Goal: Check status: Check status

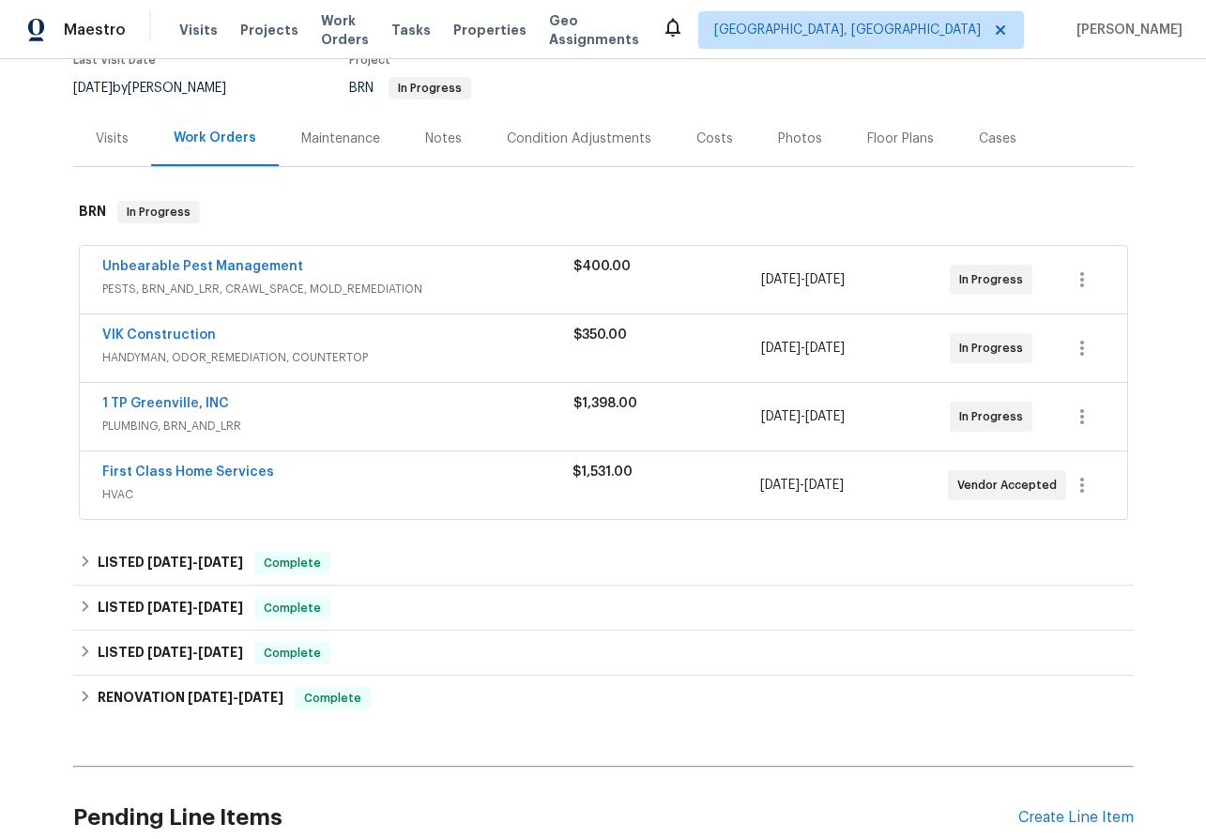
scroll to position [172, 0]
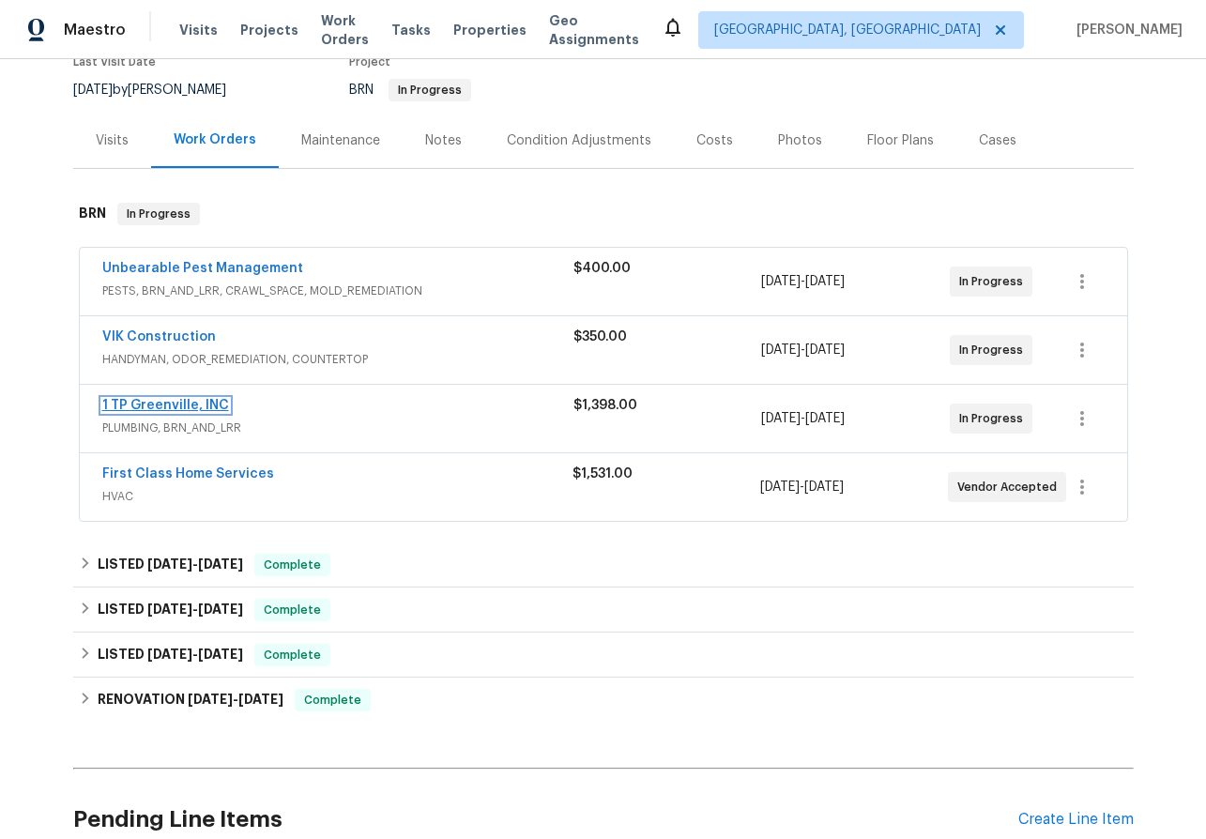
click at [133, 399] on link "1 TP Greenville, INC" at bounding box center [165, 405] width 127 height 13
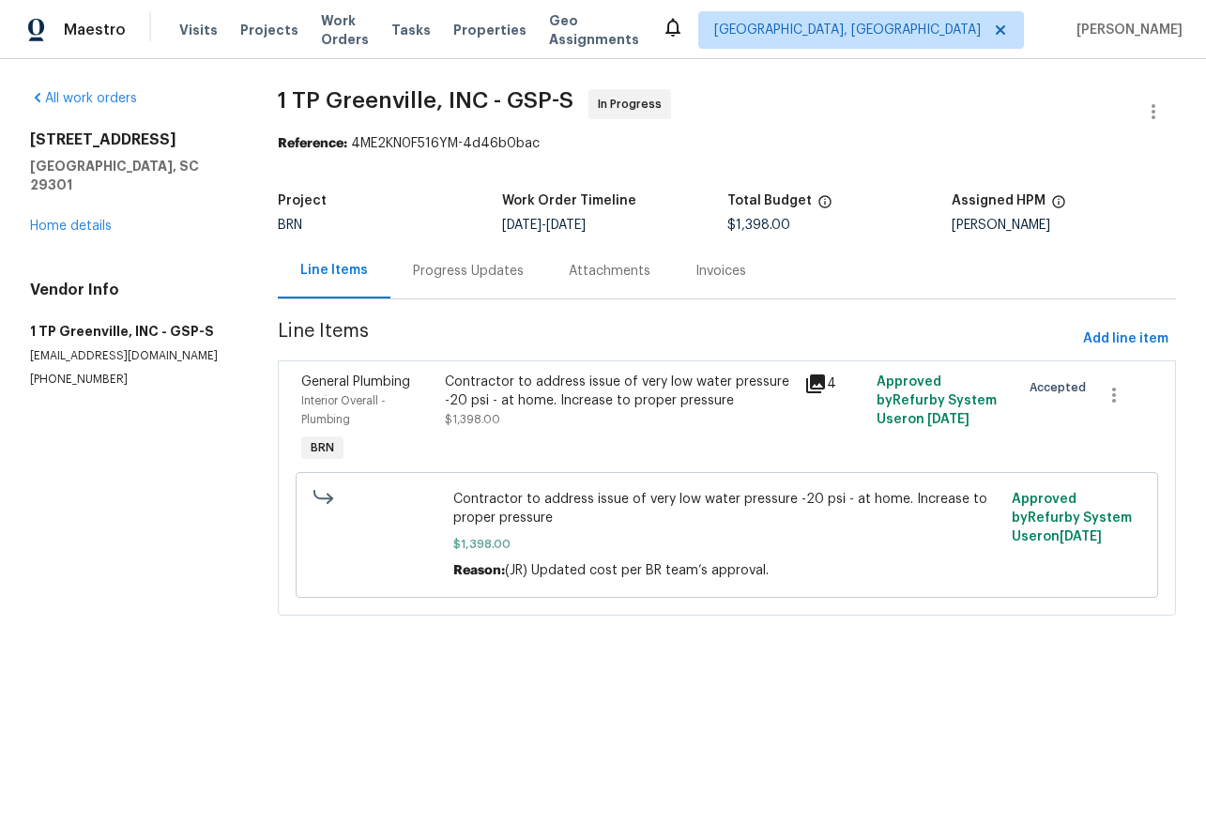
click at [466, 285] on div "Progress Updates" at bounding box center [468, 270] width 156 height 55
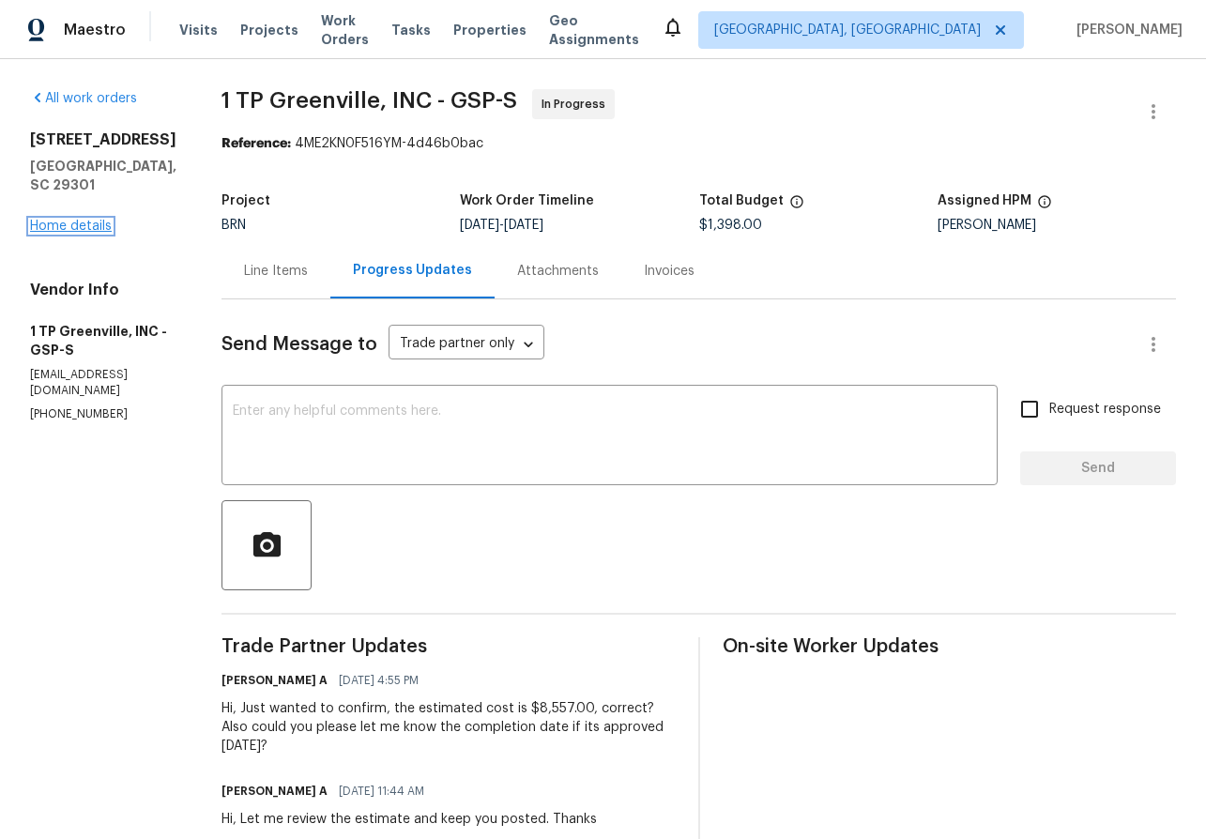
click at [68, 228] on link "Home details" at bounding box center [71, 226] width 82 height 13
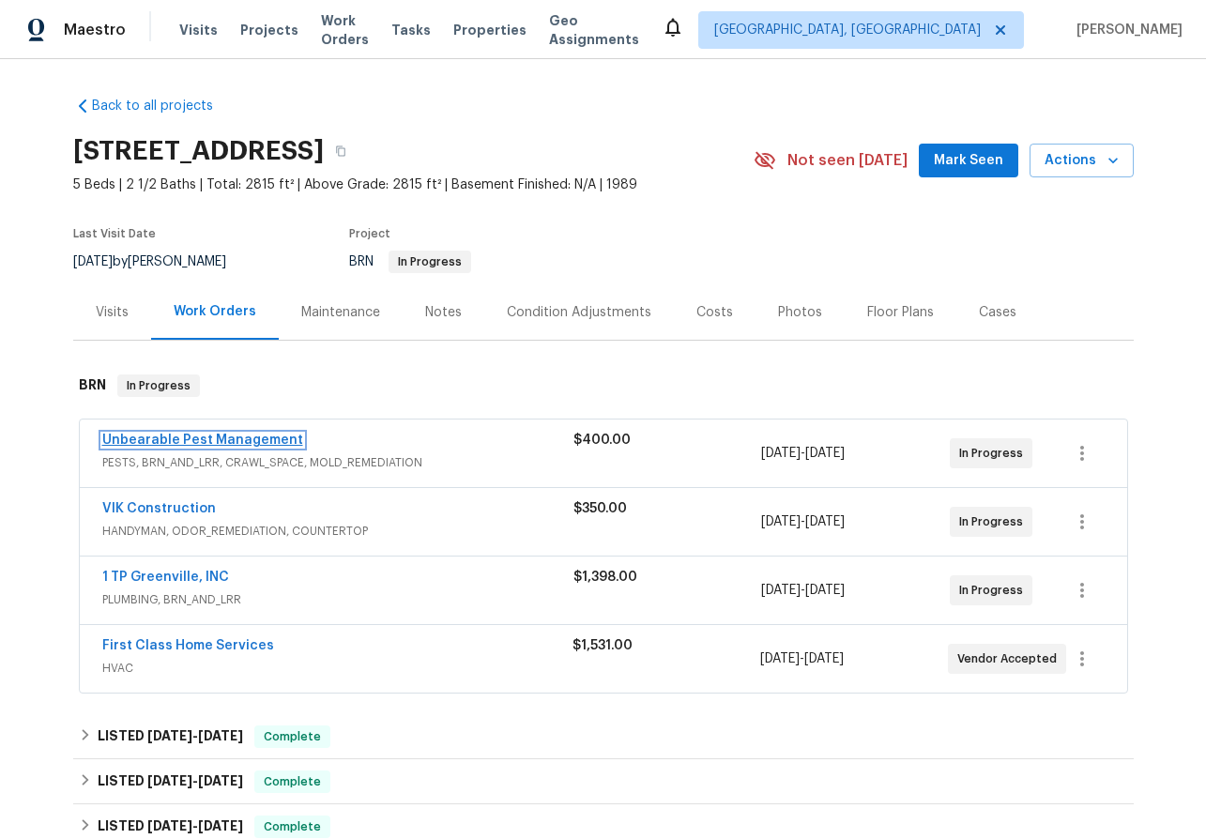
click at [187, 444] on link "Unbearable Pest Management" at bounding box center [202, 440] width 201 height 13
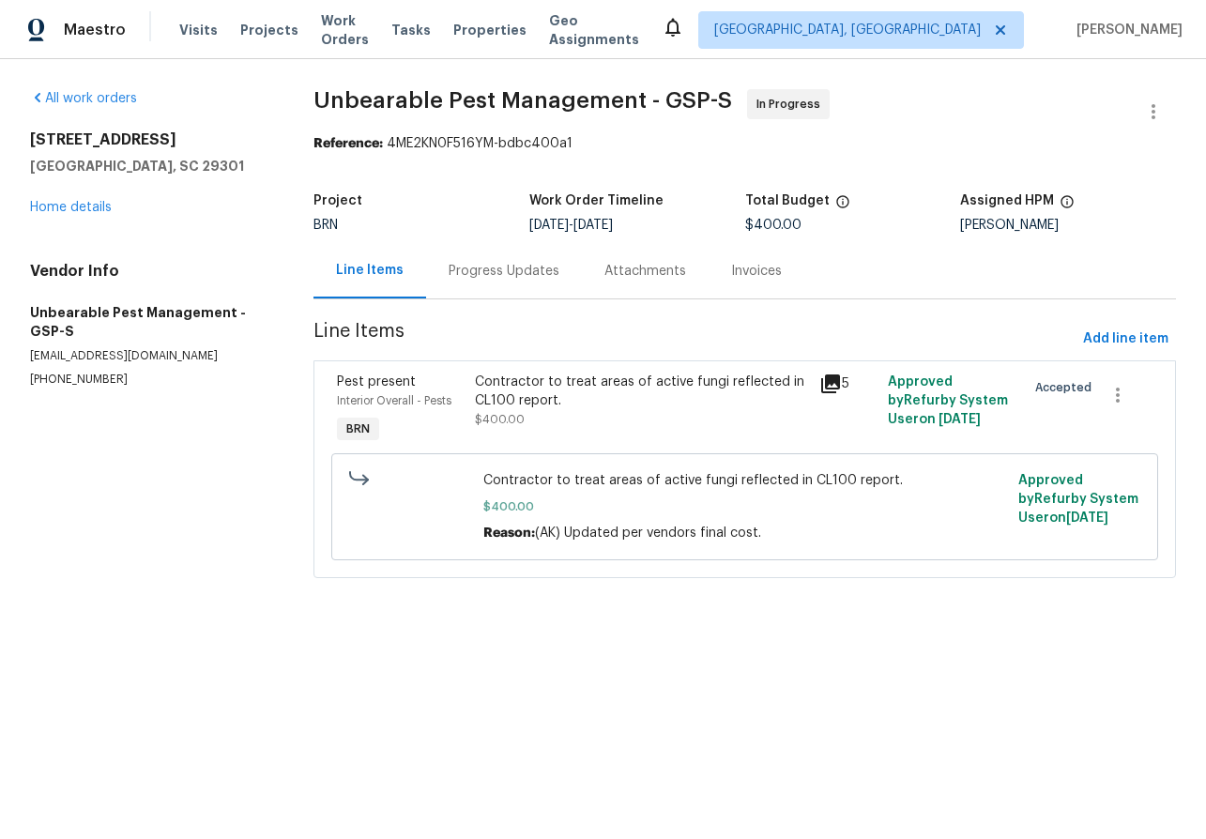
click at [487, 263] on div "Progress Updates" at bounding box center [504, 271] width 111 height 19
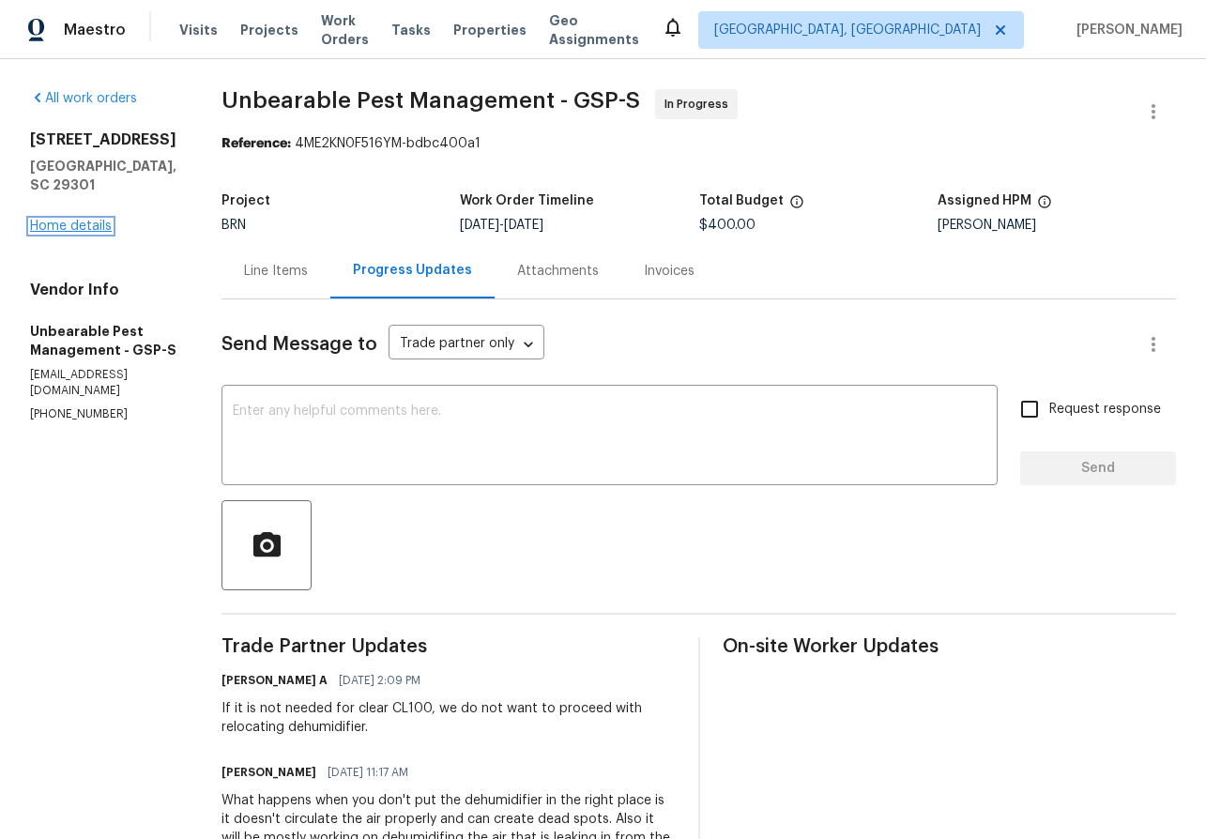
click at [70, 220] on link "Home details" at bounding box center [71, 226] width 82 height 13
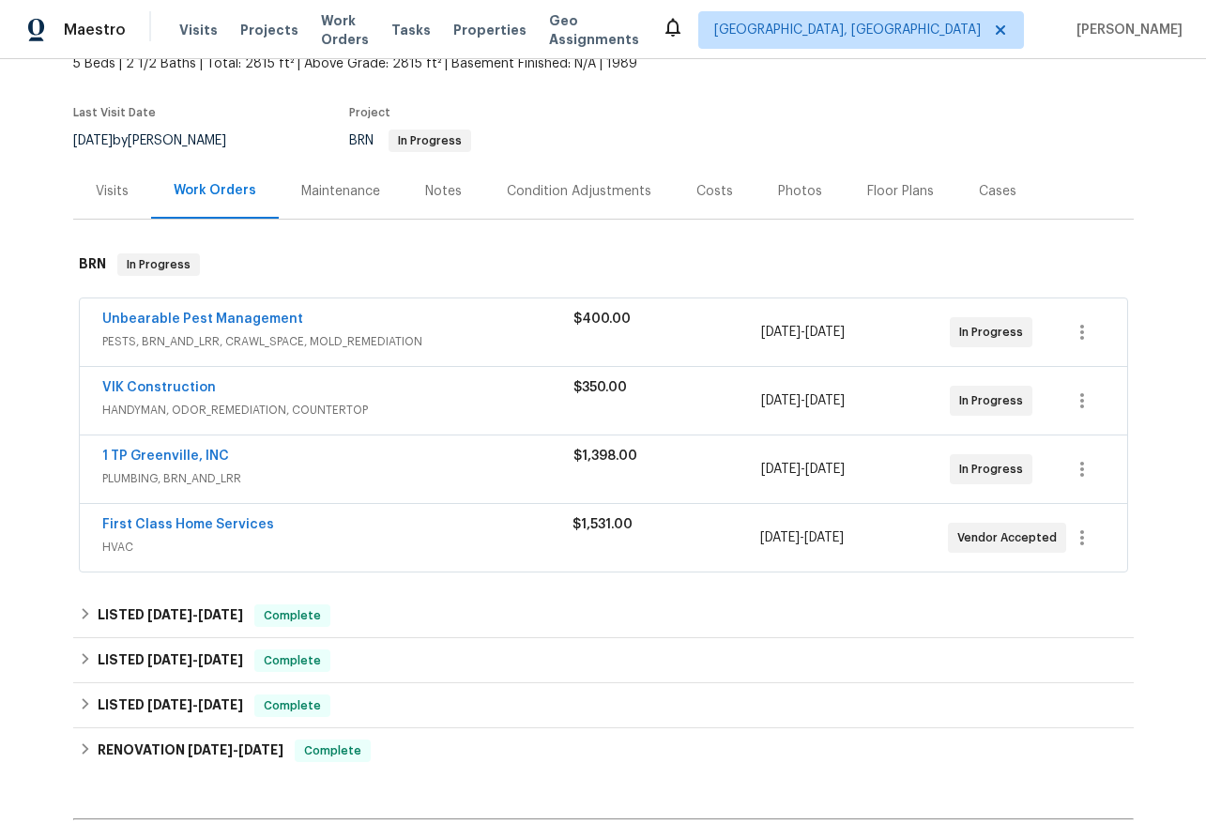
scroll to position [124, 0]
